Goal: Navigation & Orientation: Find specific page/section

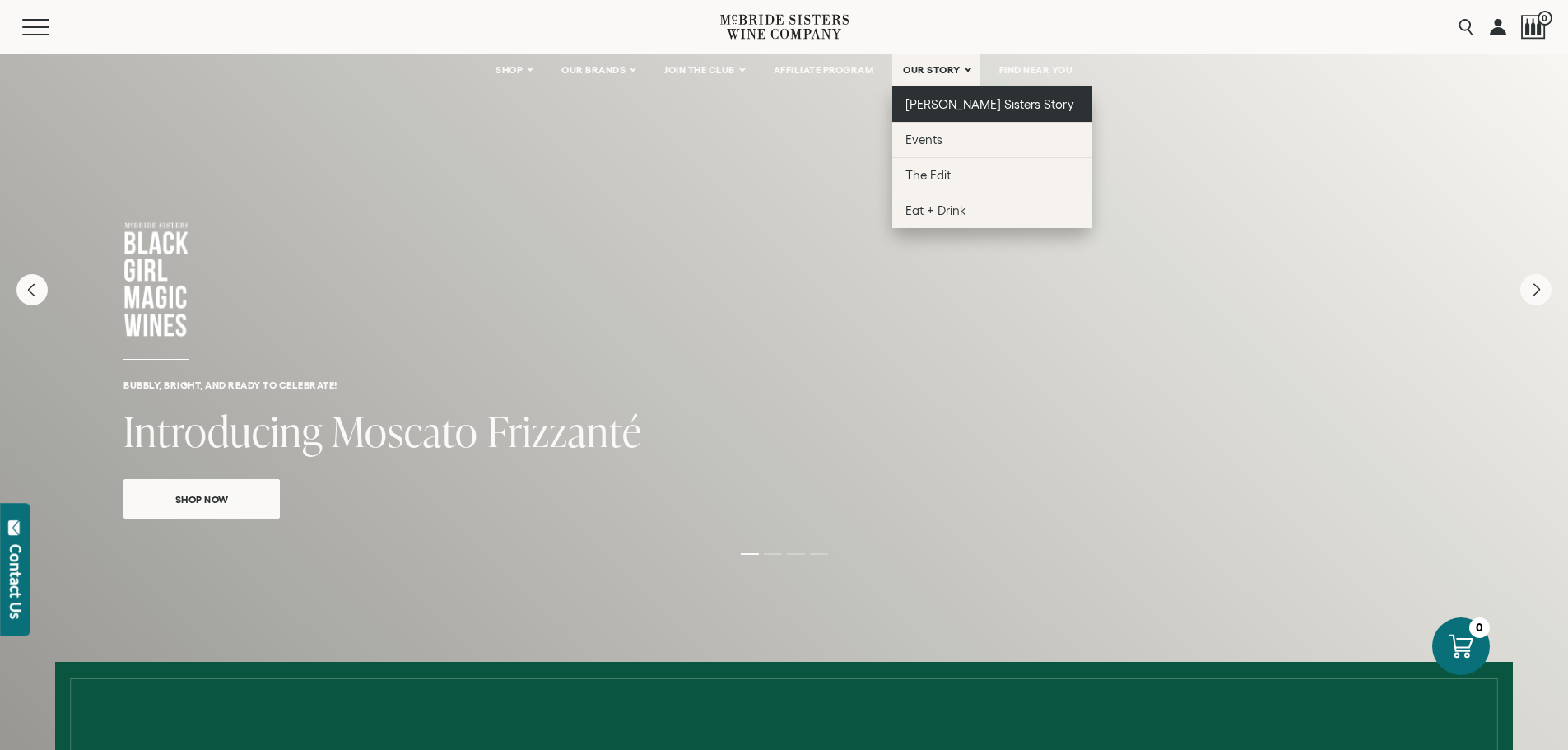
click at [930, 101] on span "[PERSON_NAME] Sisters Story" at bounding box center [989, 104] width 169 height 14
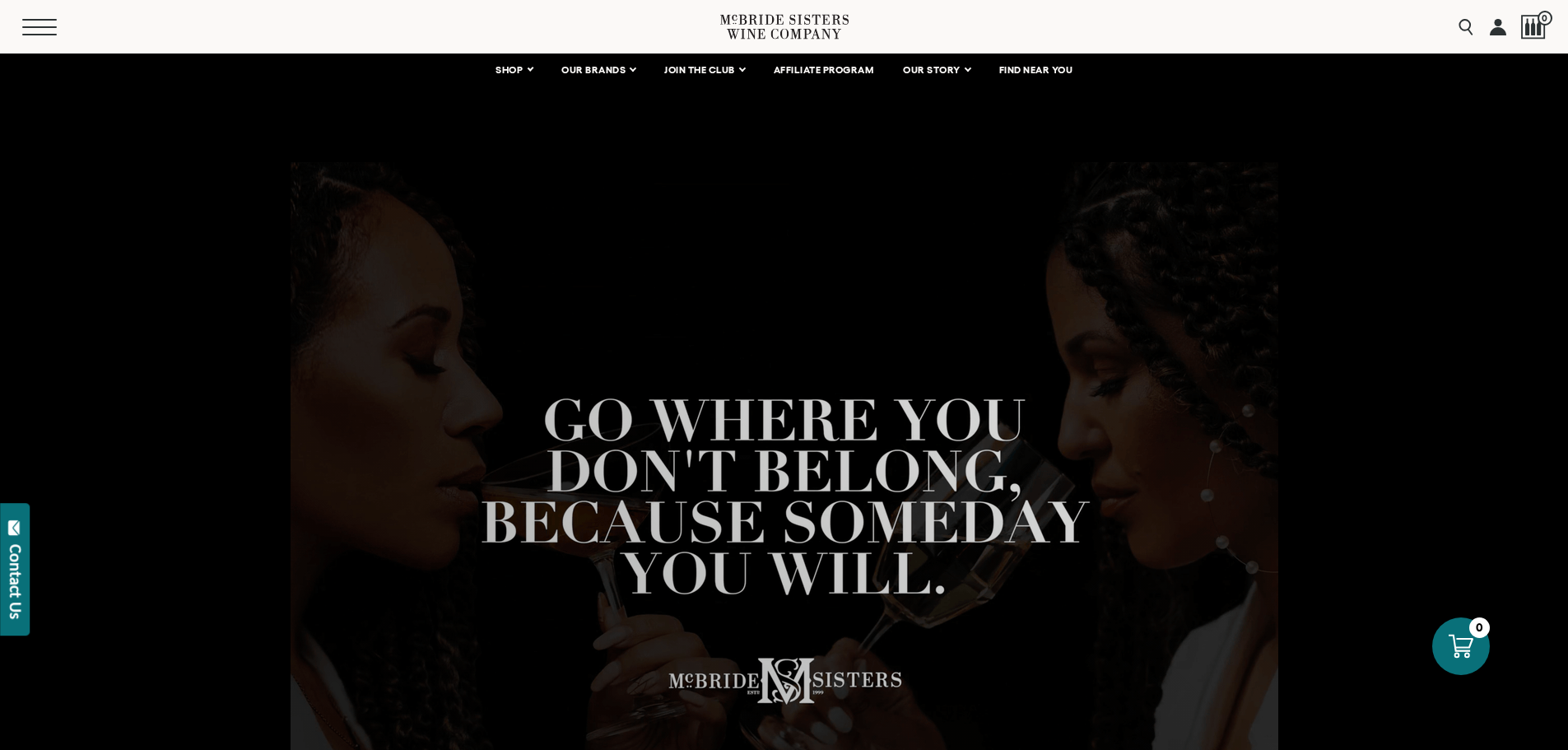
click at [41, 24] on button "Menu" at bounding box center [52, 26] width 60 height 17
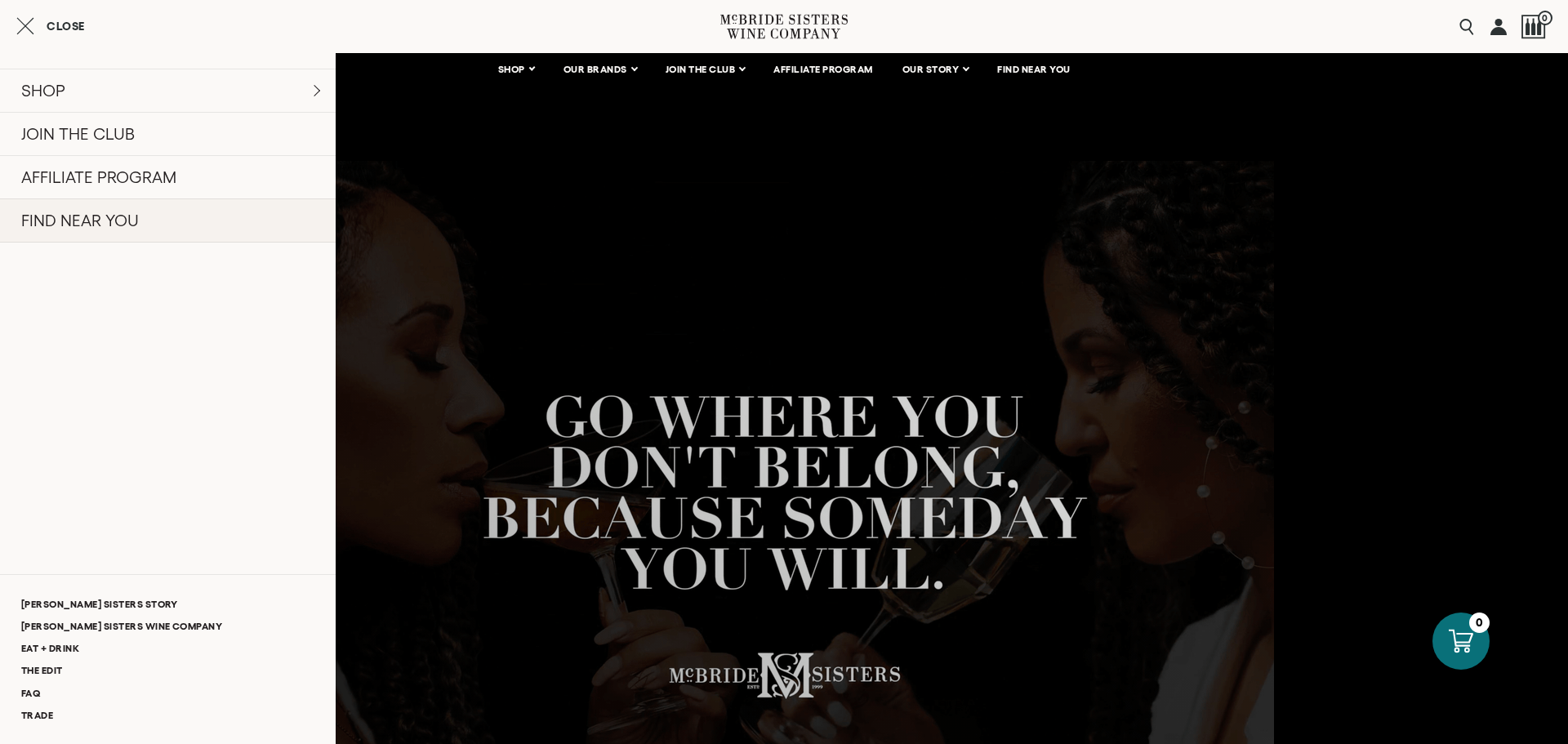
click at [59, 222] on link "FIND NEAR YOU" at bounding box center [167, 221] width 336 height 45
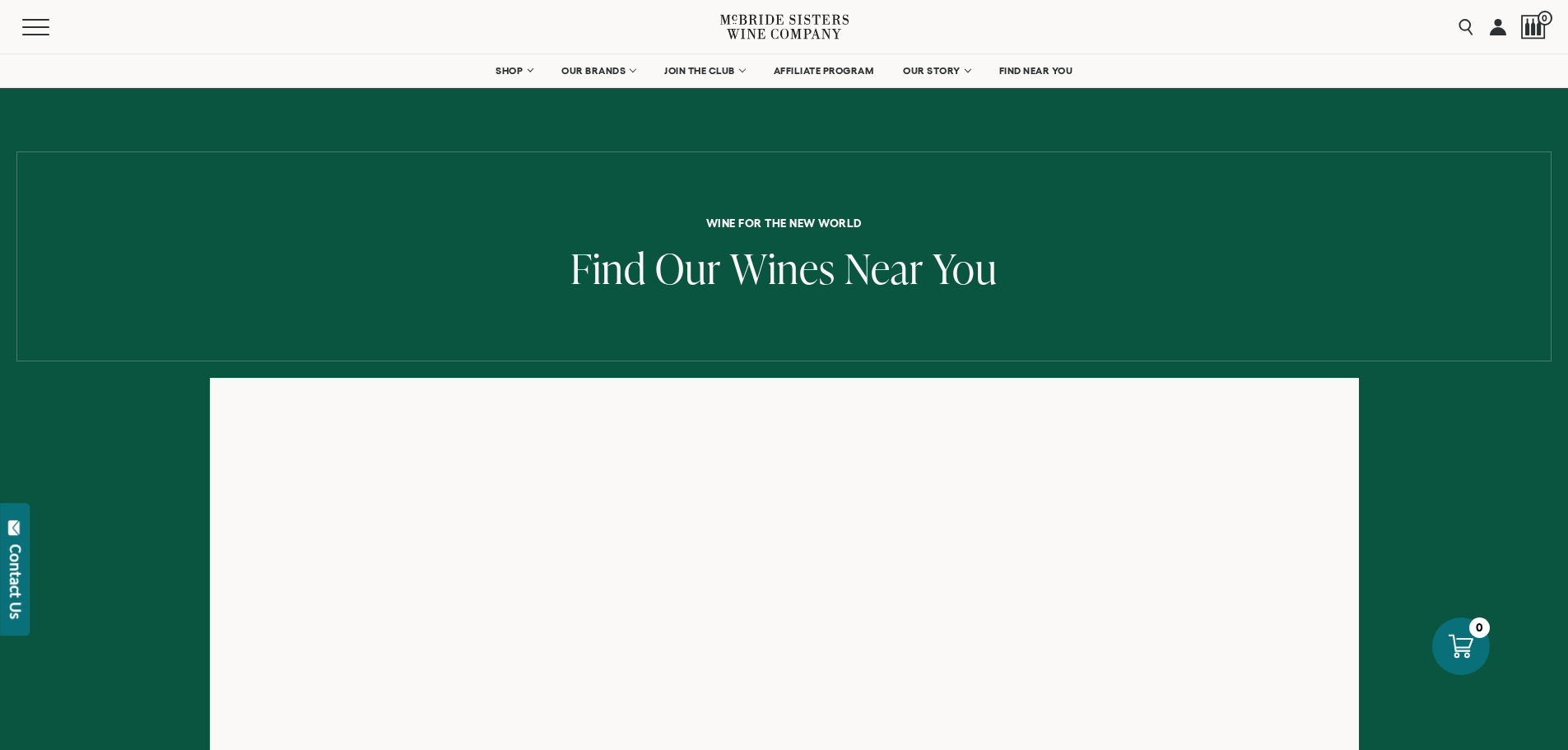
scroll to position [165, 0]
click at [31, 26] on span "Mobile Menu Trigger" at bounding box center [39, 27] width 34 height 2
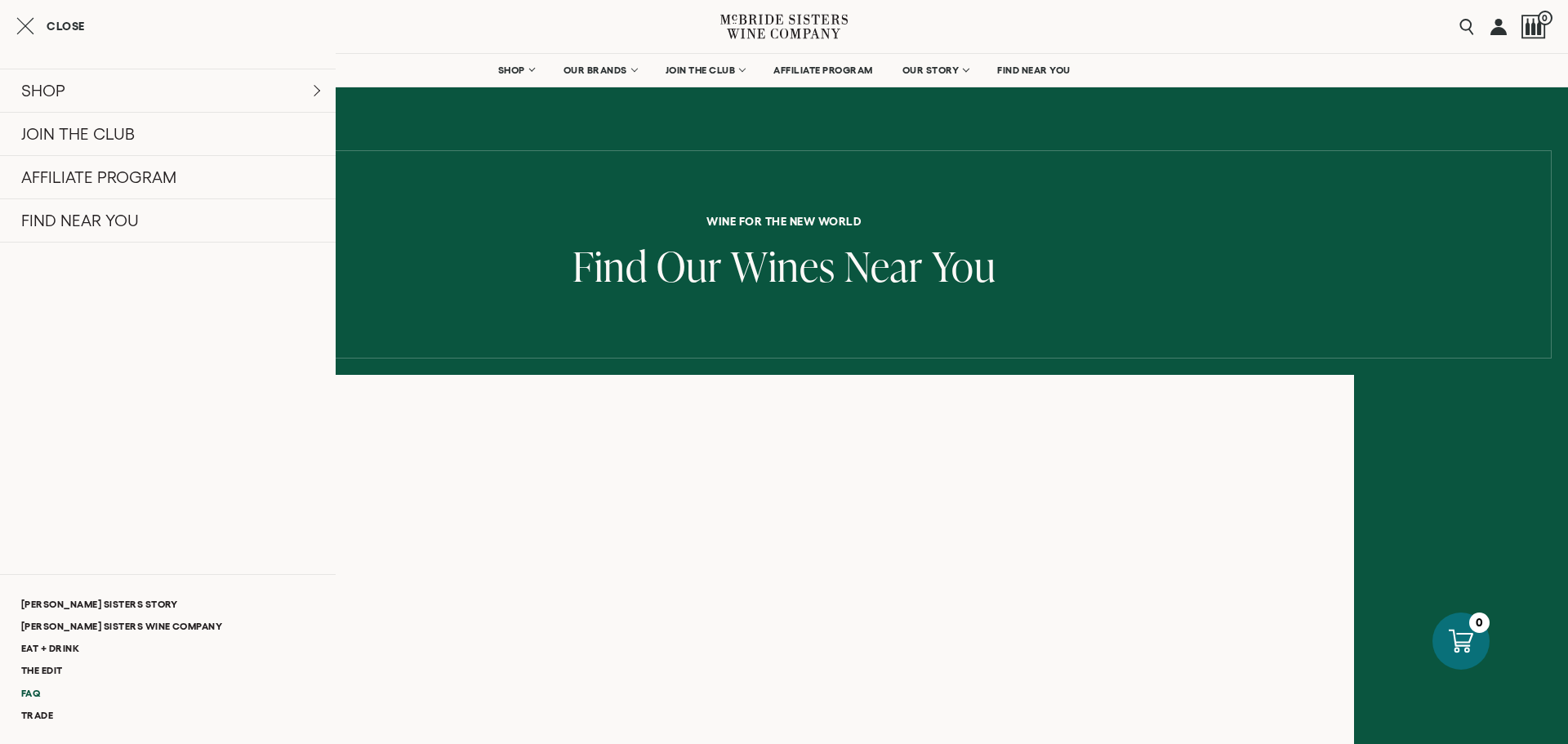
click at [27, 692] on link "FAQ" at bounding box center [167, 693] width 336 height 22
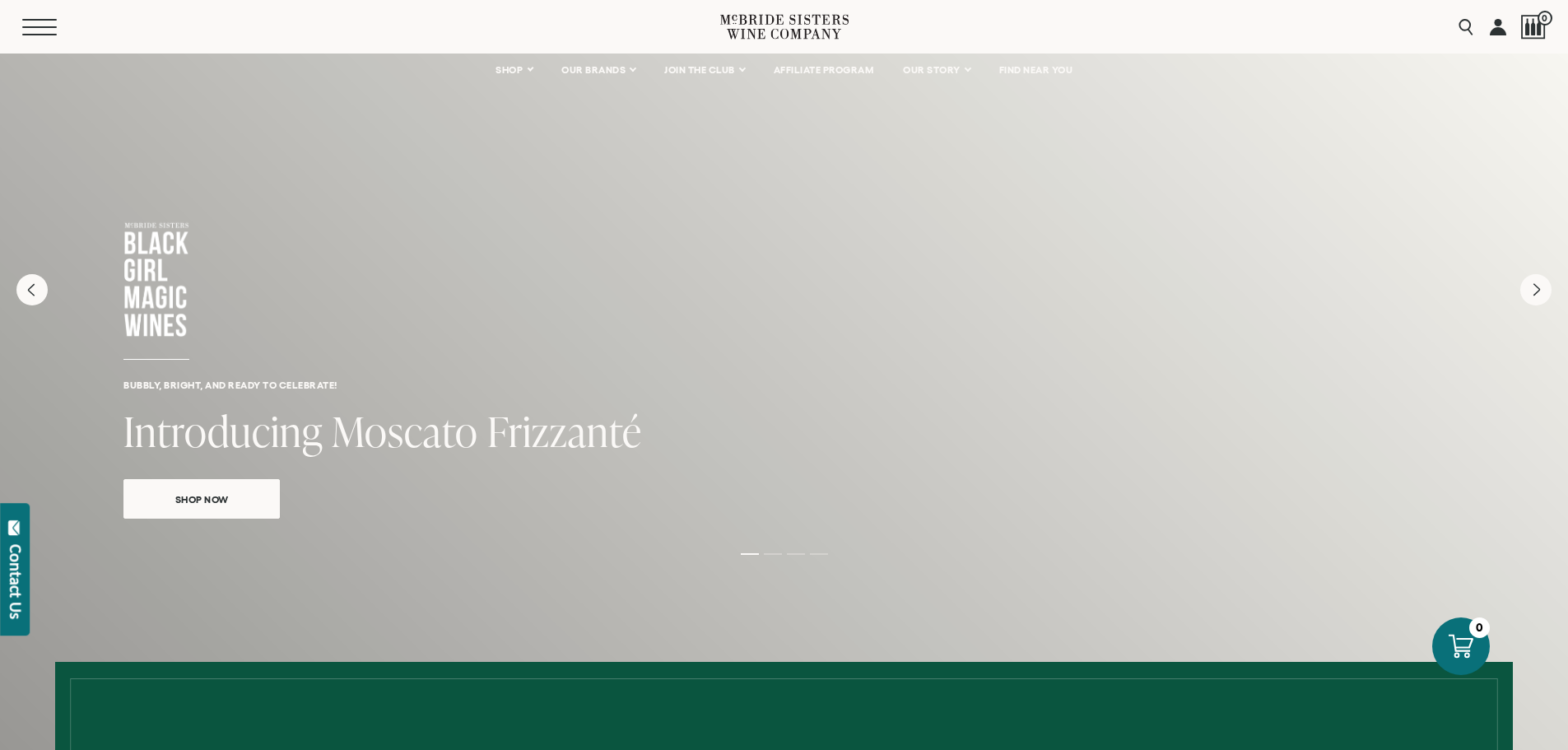
click at [39, 24] on button "Menu" at bounding box center [52, 26] width 60 height 17
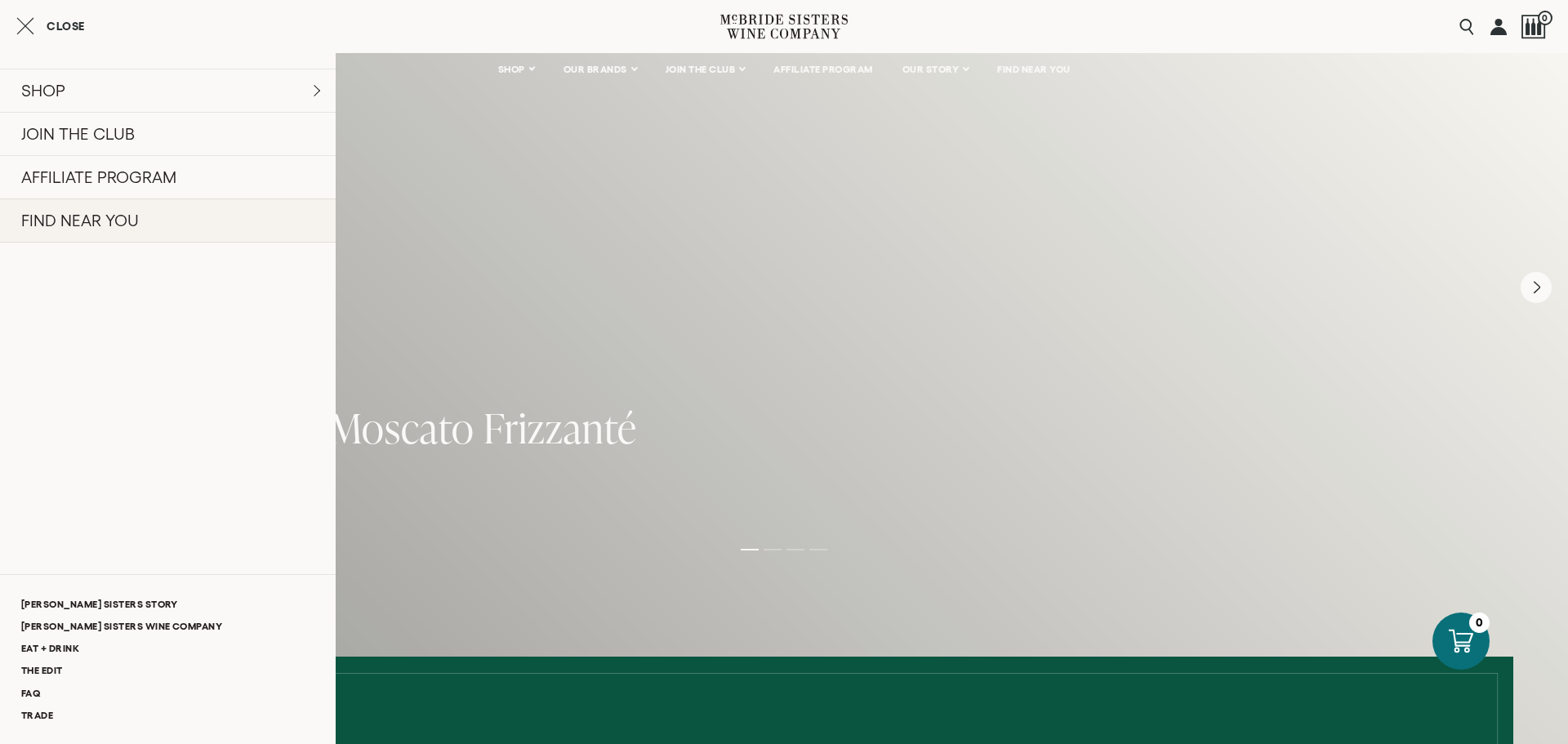
click at [31, 223] on link "FIND NEAR YOU" at bounding box center [167, 221] width 336 height 45
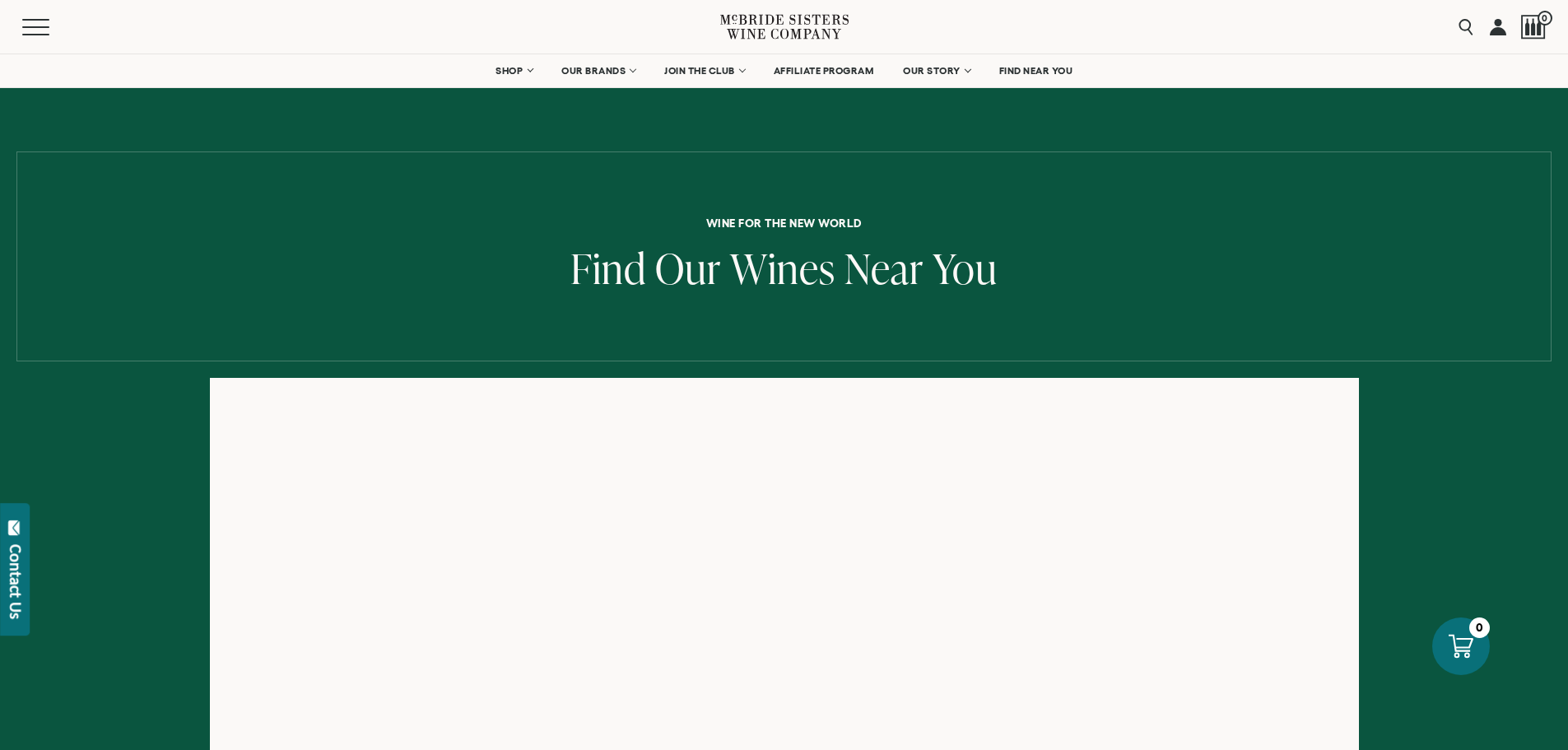
scroll to position [165, 0]
